Goal: Task Accomplishment & Management: Complete application form

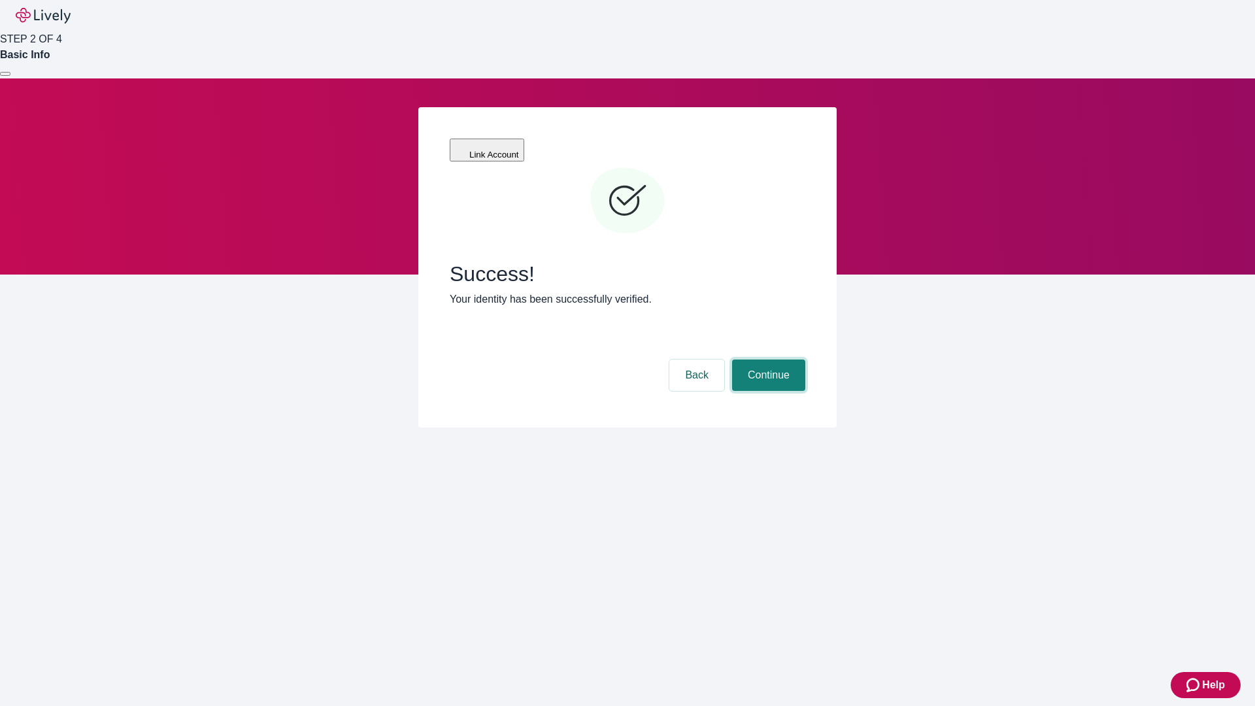
click at [767, 360] on button "Continue" at bounding box center [768, 375] width 73 height 31
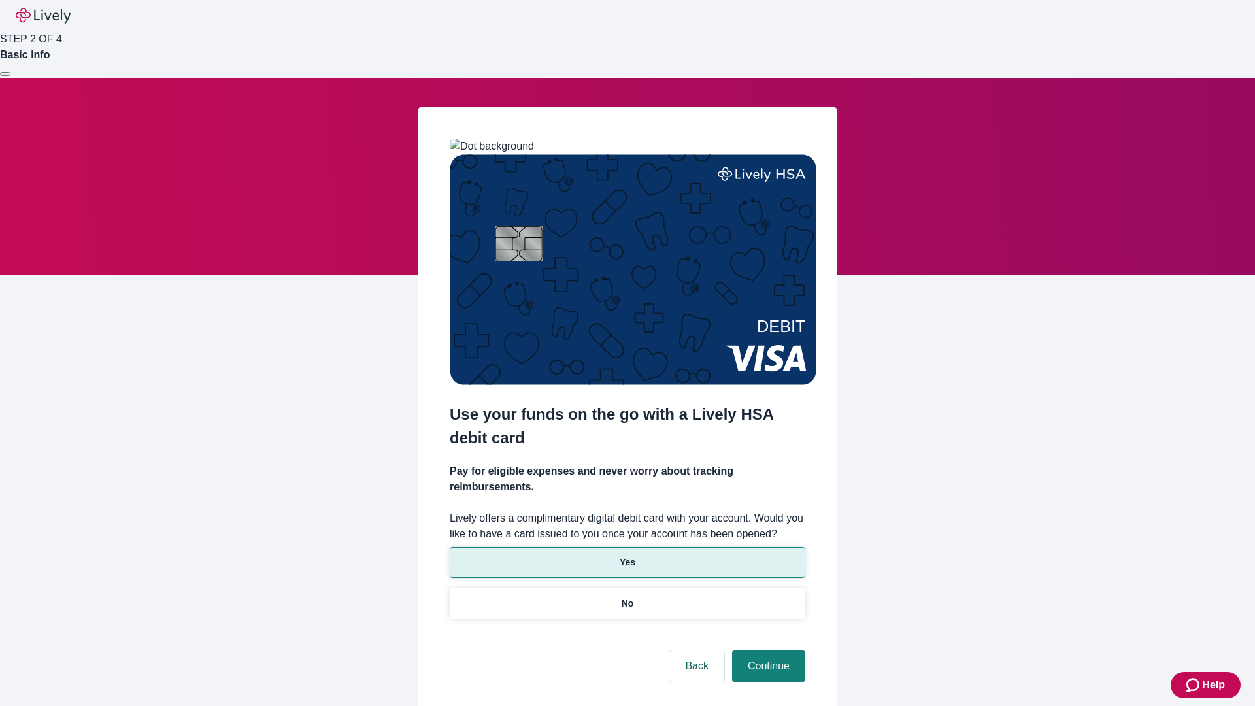
click at [627, 556] on p "Yes" at bounding box center [628, 563] width 16 height 14
click at [767, 650] on button "Continue" at bounding box center [768, 665] width 73 height 31
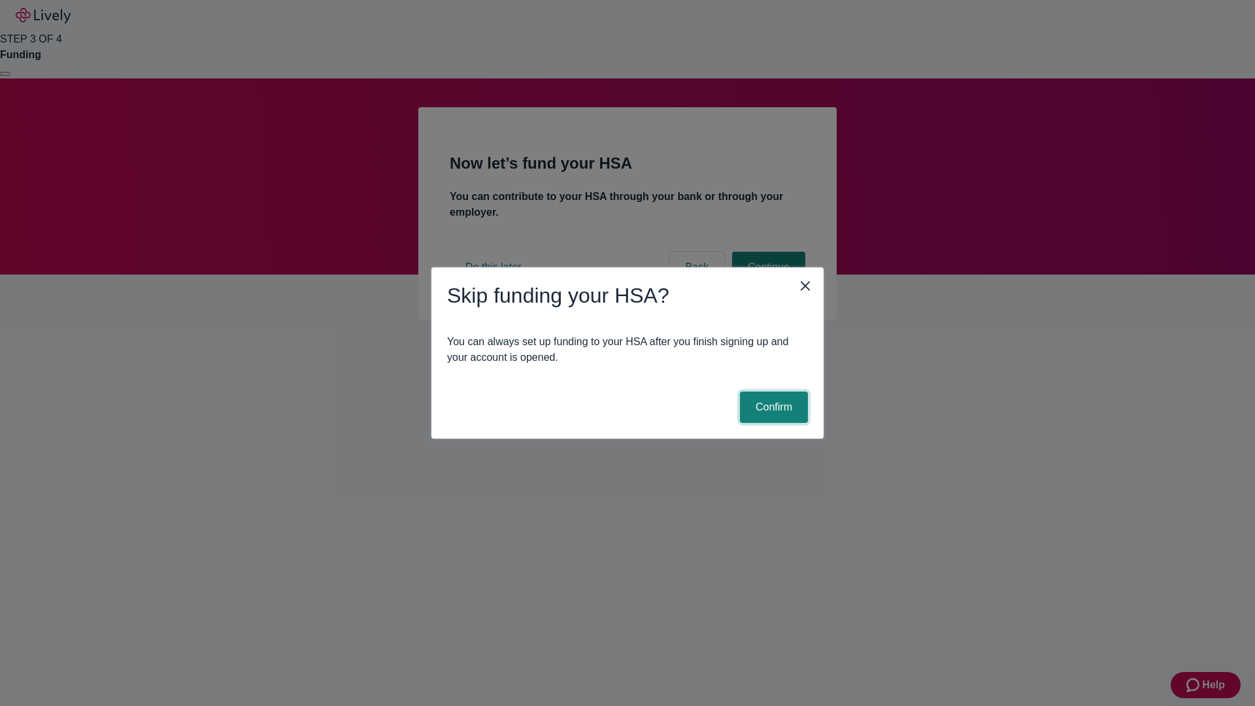
click at [772, 407] on button "Confirm" at bounding box center [774, 407] width 68 height 31
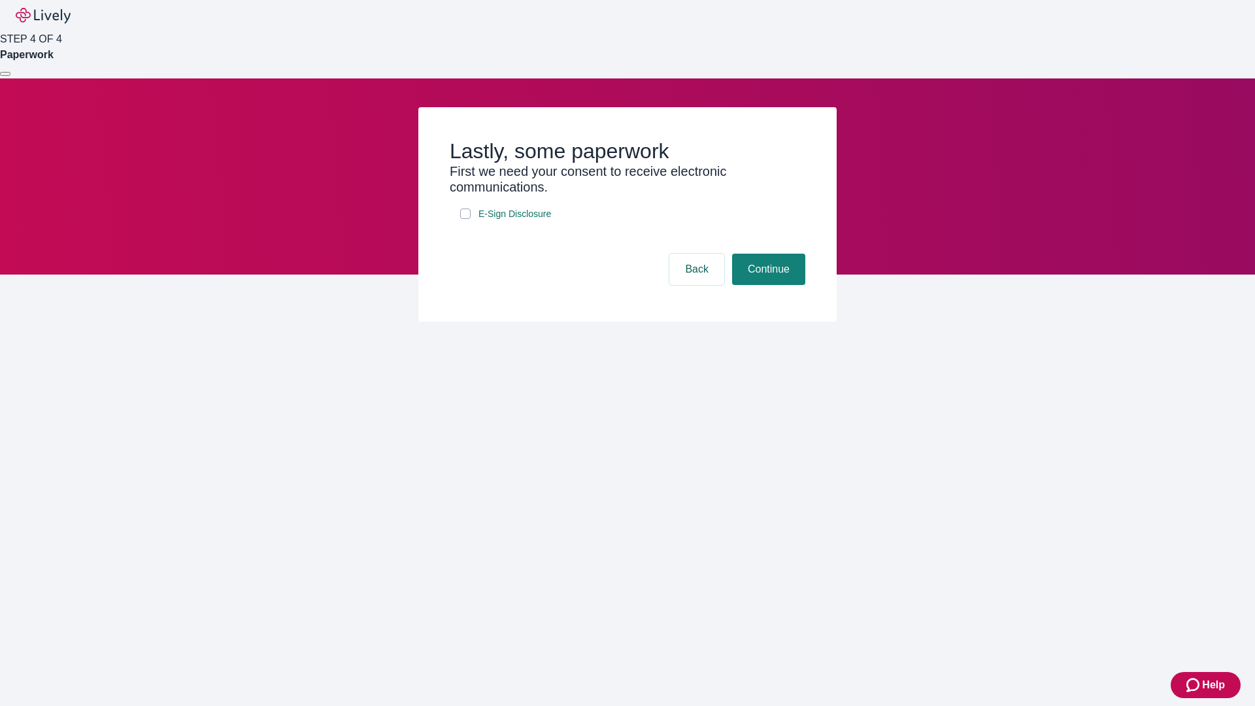
click at [465, 219] on input "E-Sign Disclosure" at bounding box center [465, 214] width 10 height 10
checkbox input "true"
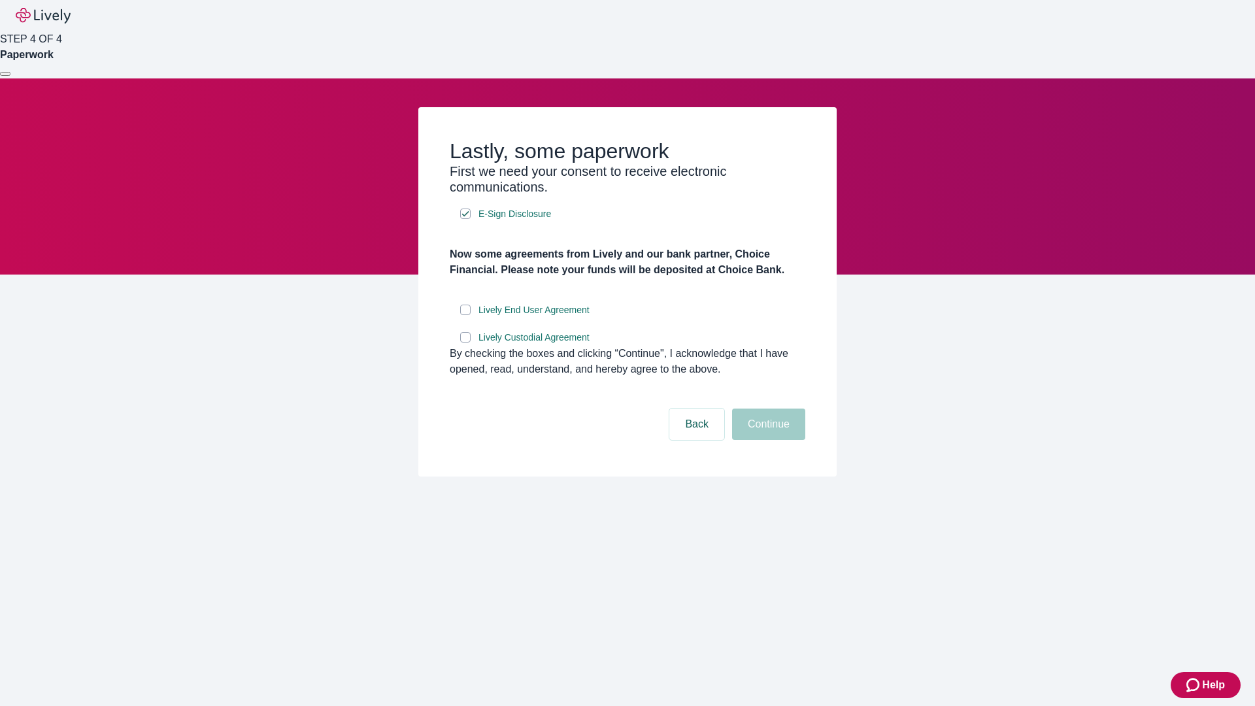
click at [465, 315] on input "Lively End User Agreement" at bounding box center [465, 310] width 10 height 10
checkbox input "true"
click at [465, 343] on input "Lively Custodial Agreement" at bounding box center [465, 337] width 10 height 10
checkbox input "true"
click at [767, 440] on button "Continue" at bounding box center [768, 424] width 73 height 31
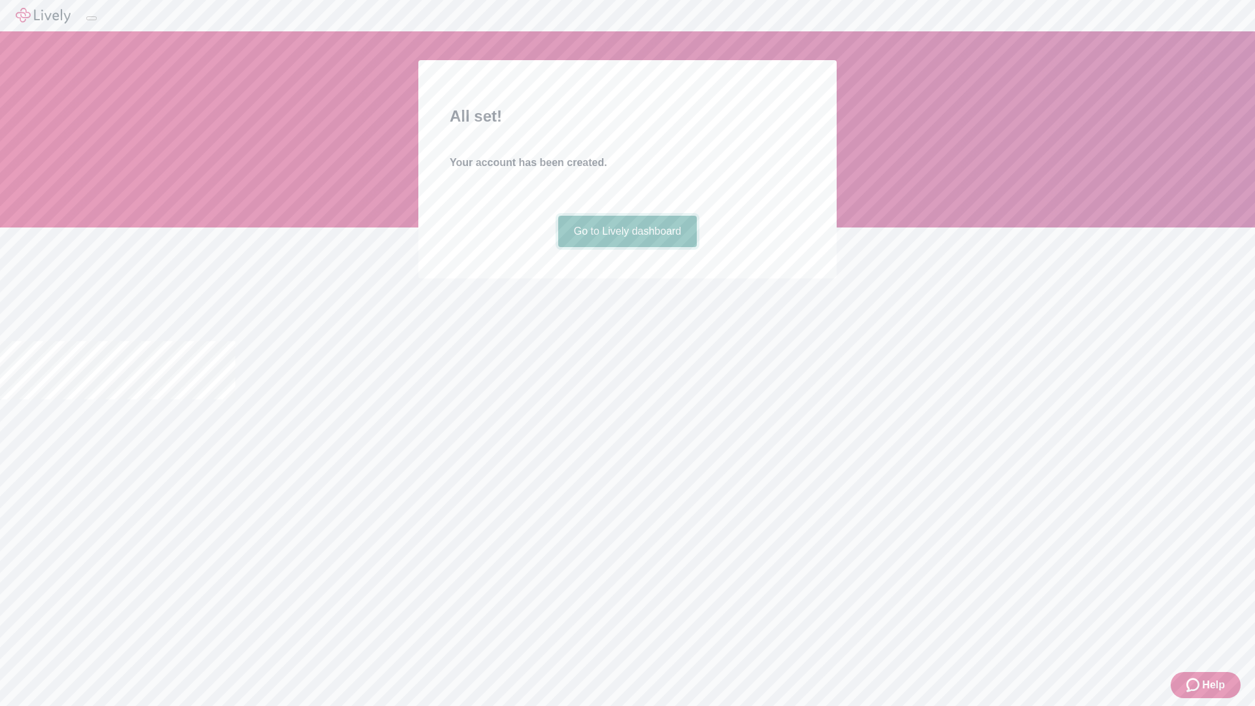
click at [627, 247] on link "Go to Lively dashboard" at bounding box center [627, 231] width 139 height 31
